Goal: Transaction & Acquisition: Purchase product/service

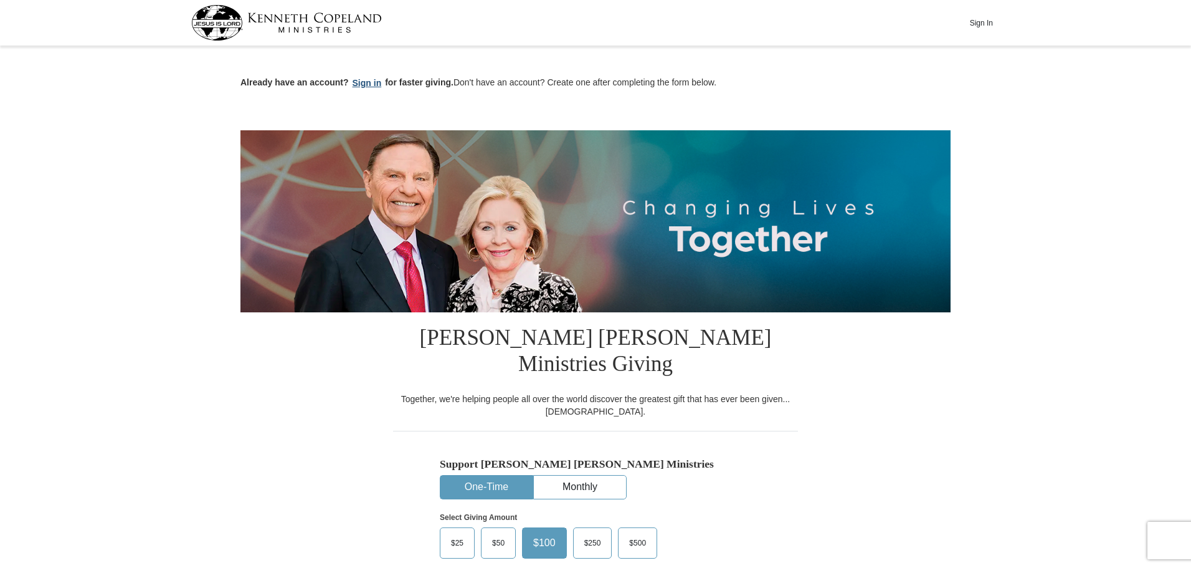
click at [367, 83] on button "Sign in" at bounding box center [367, 83] width 37 height 14
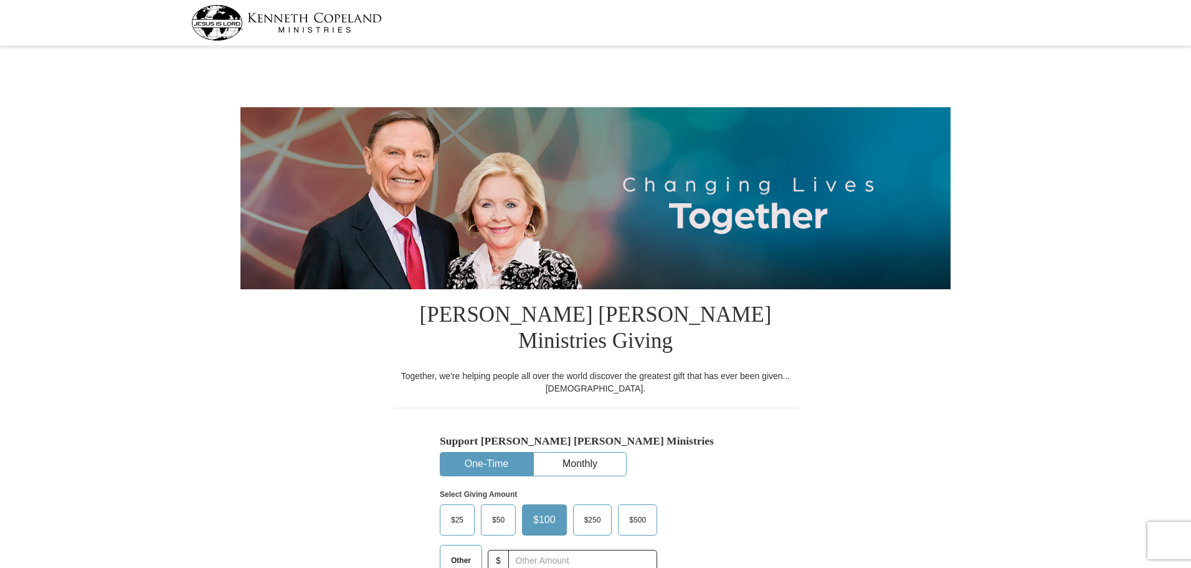
select select "[GEOGRAPHIC_DATA]"
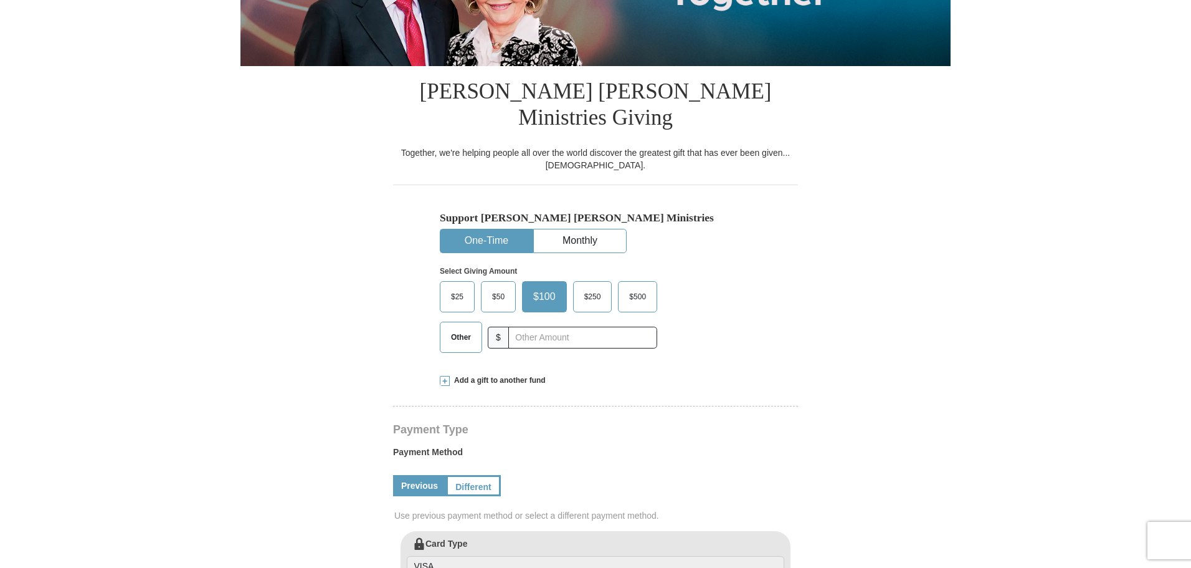
scroll to position [249, 0]
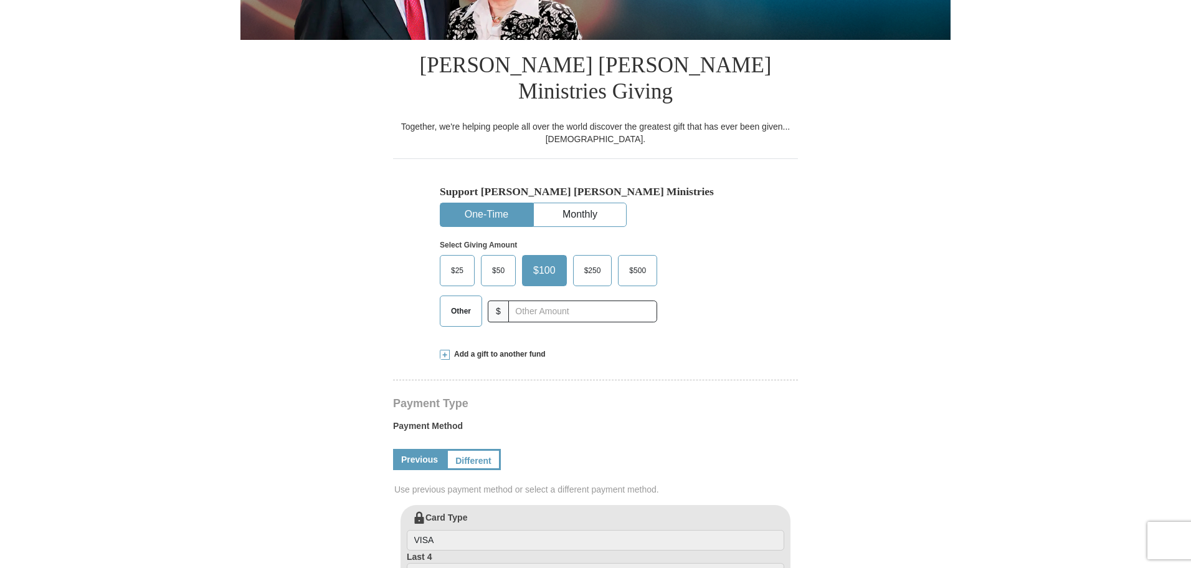
click at [499, 261] on span "$50" at bounding box center [498, 270] width 25 height 19
click at [0, 0] on input "$50" at bounding box center [0, 0] width 0 height 0
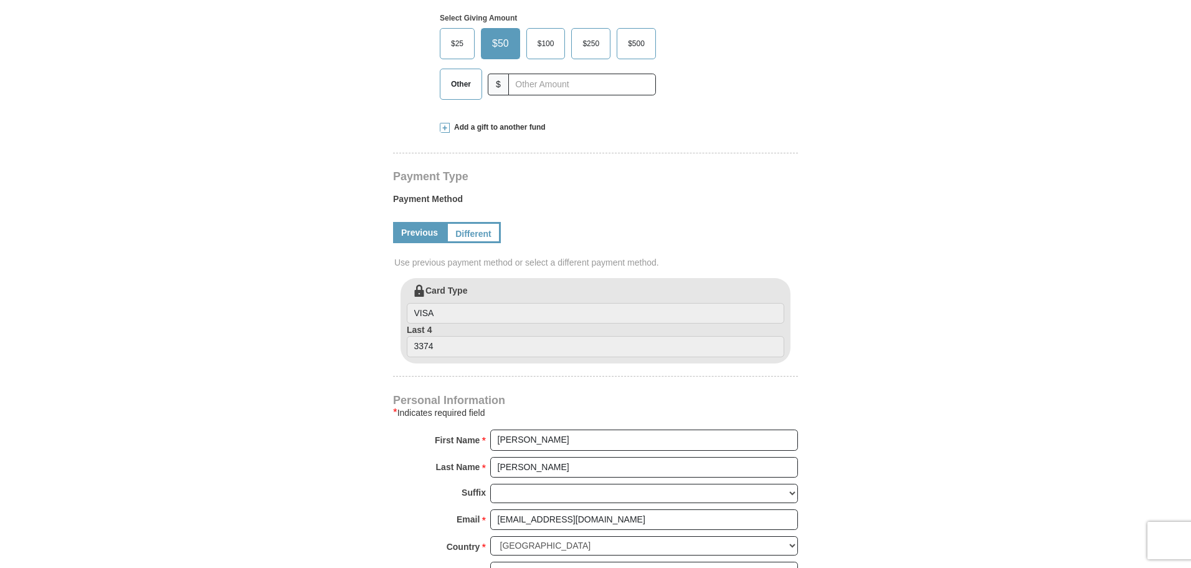
scroll to position [498, 0]
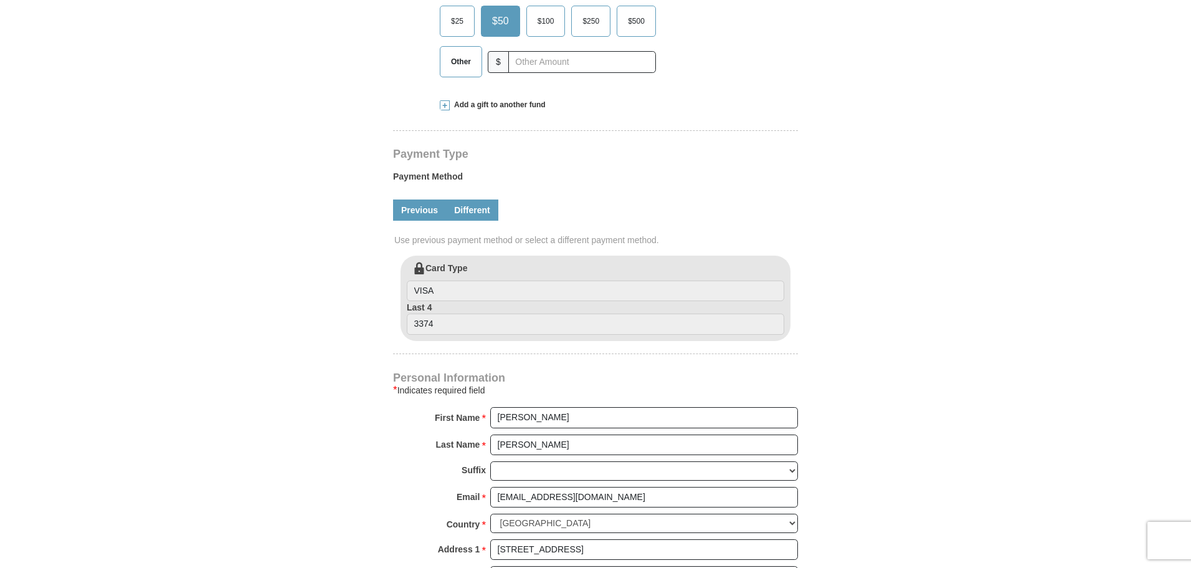
click at [483, 199] on link "Different" at bounding box center [472, 209] width 52 height 21
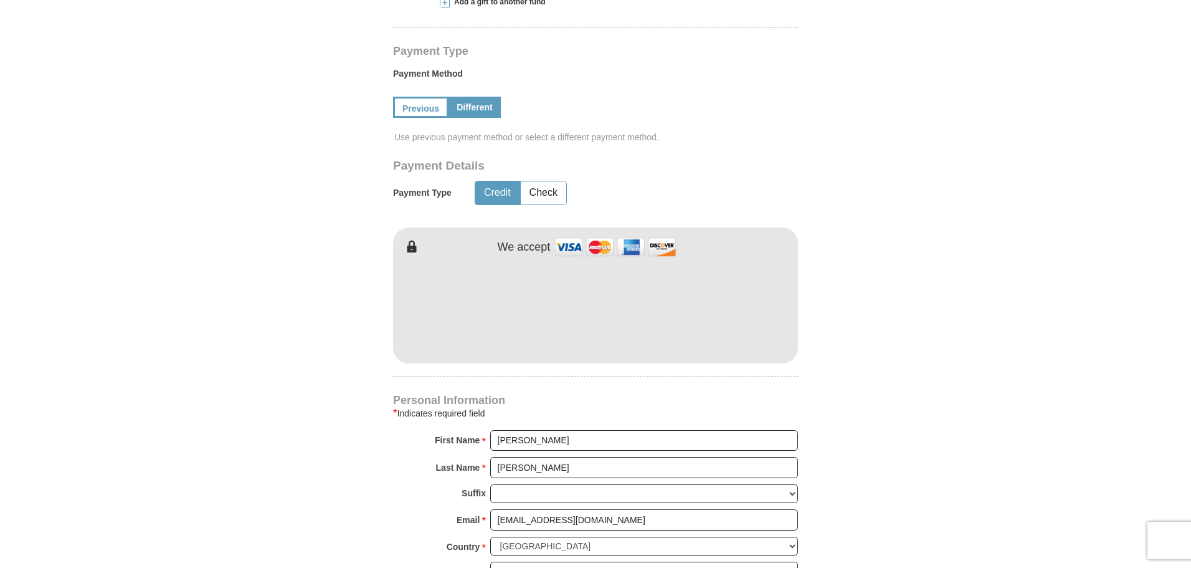
scroll to position [623, 0]
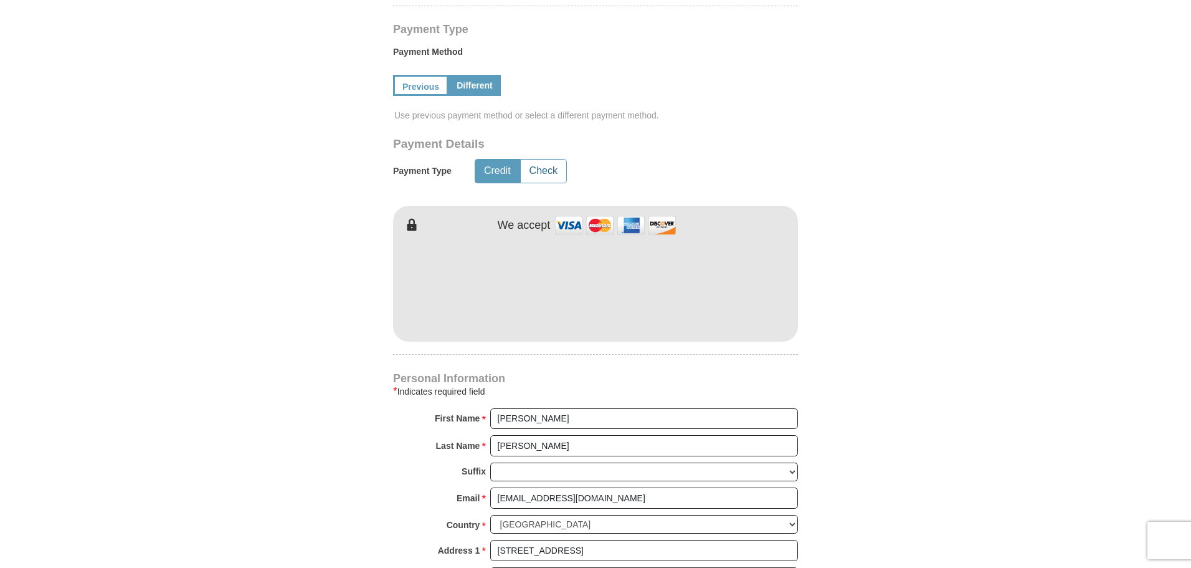
click at [545, 159] on button "Check" at bounding box center [543, 170] width 45 height 23
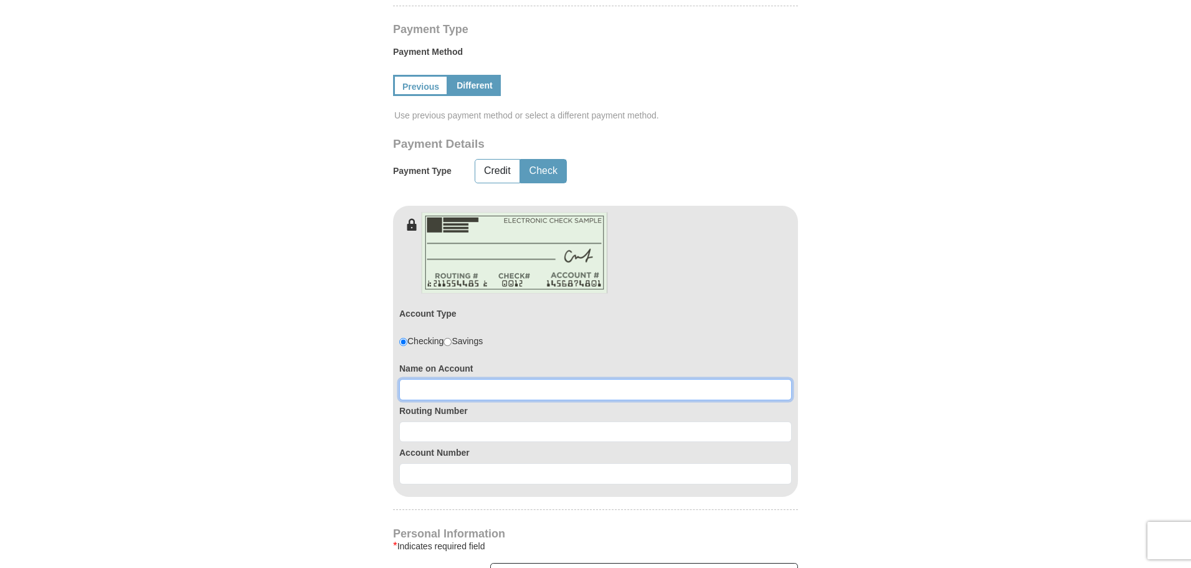
click at [437, 379] on input at bounding box center [595, 389] width 392 height 21
type input "[PERSON_NAME]"
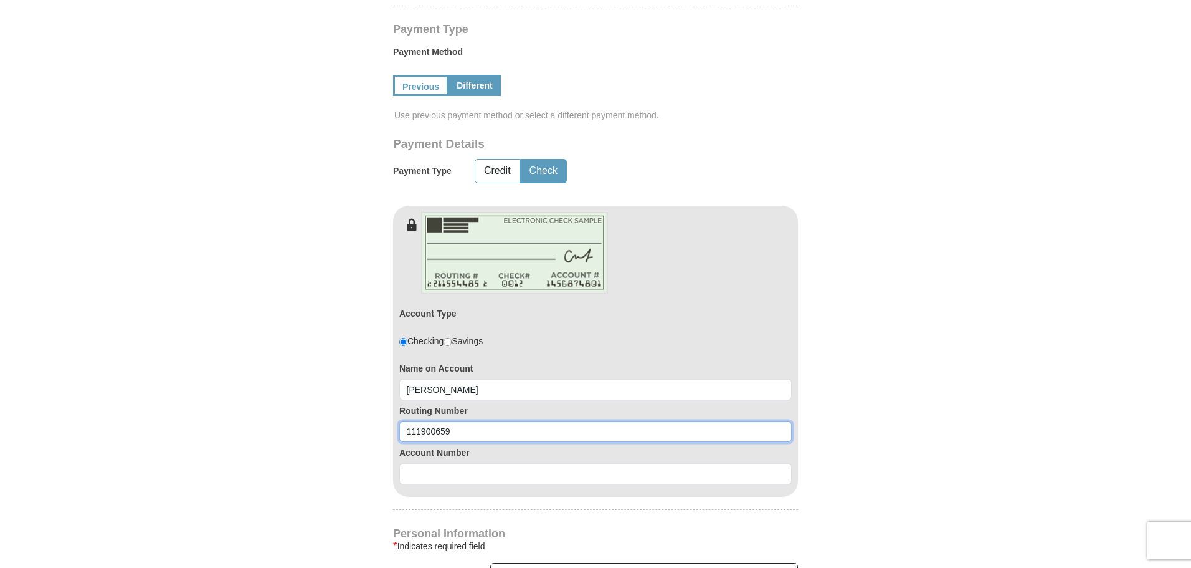
type input "111900659"
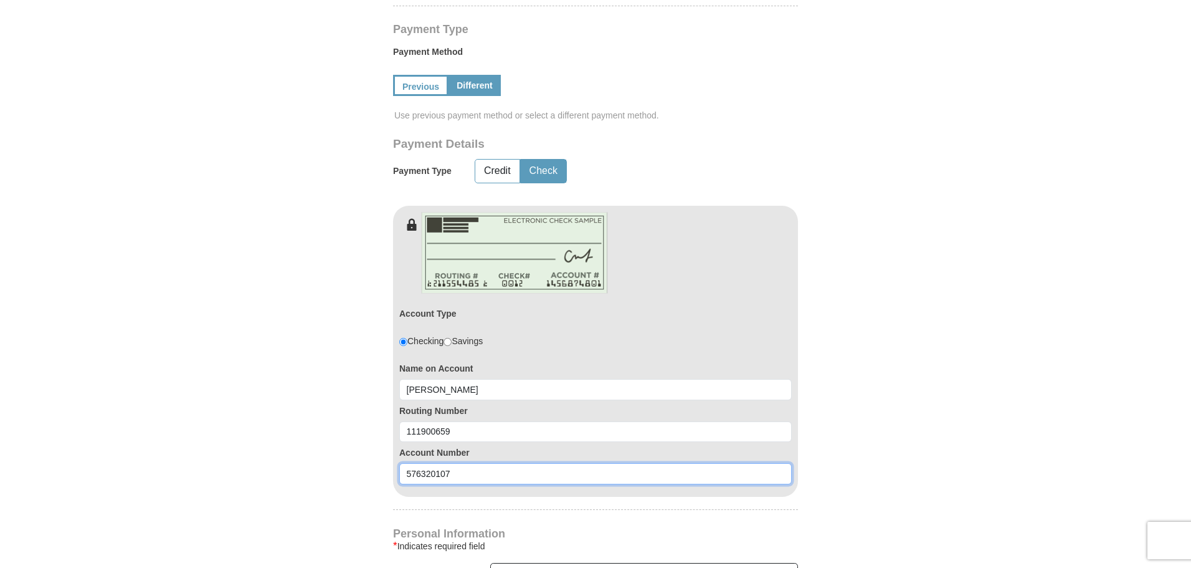
click at [440, 463] on input "576320107" at bounding box center [595, 473] width 392 height 21
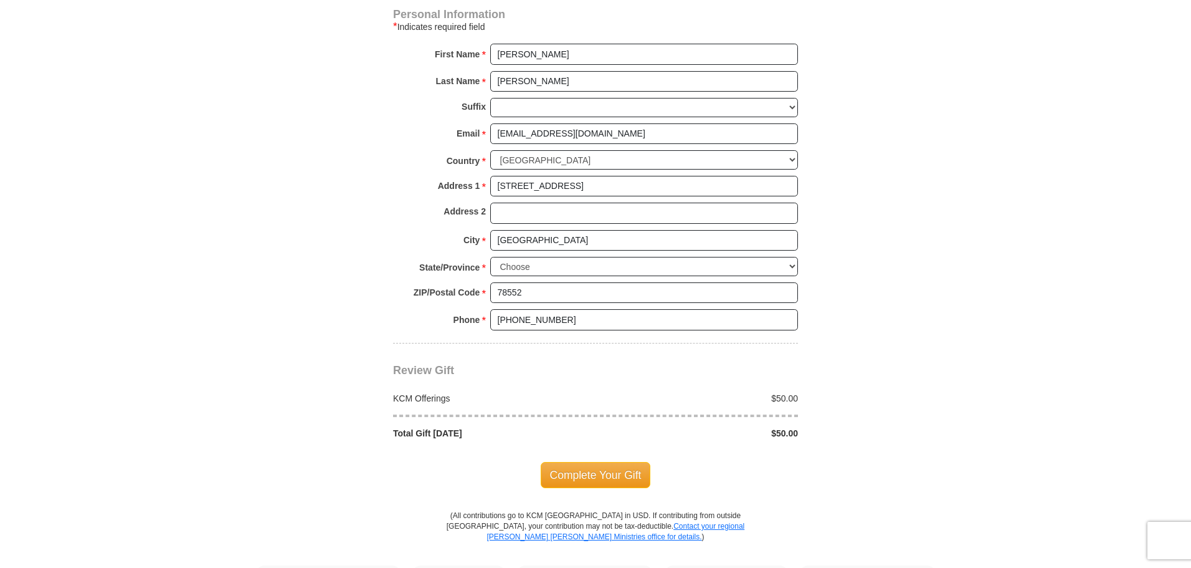
scroll to position [1184, 0]
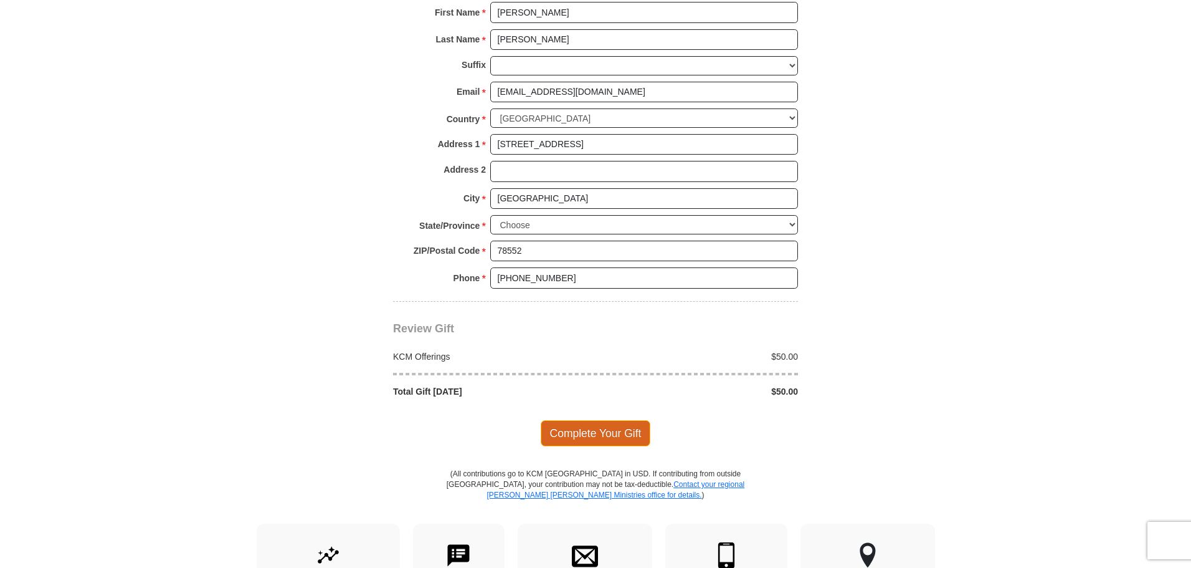
type input "5763201307"
click at [562, 420] on span "Complete Your Gift" at bounding box center [596, 433] width 110 height 26
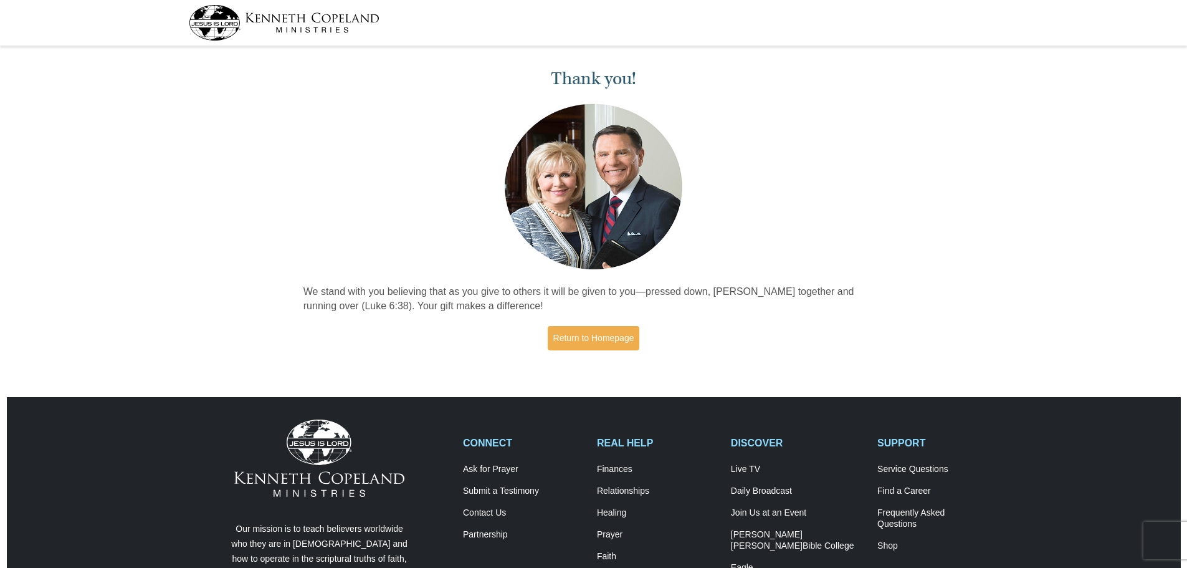
click at [915, 164] on div "Thank you! We stand with you believing that as you give to others it will be gi…" at bounding box center [593, 211] width 1187 height 322
